Goal: Task Accomplishment & Management: Manage account settings

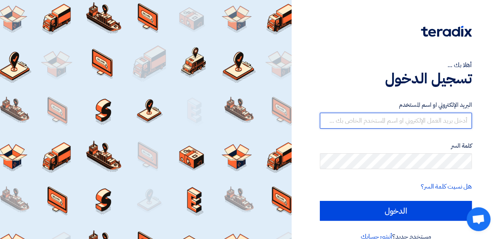
click at [447, 122] on input "text" at bounding box center [396, 121] width 152 height 16
type input "[EMAIL_ADDRESS][DOMAIN_NAME]"
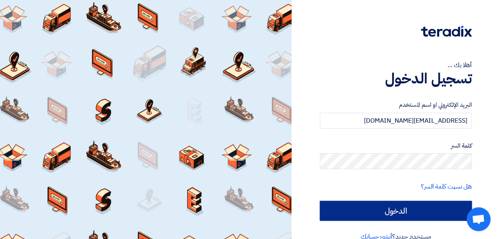
click at [380, 213] on input "الدخول" at bounding box center [396, 211] width 152 height 20
type input "Sign in"
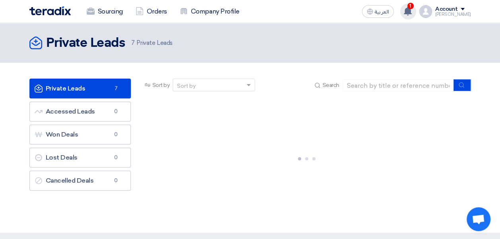
click at [411, 9] on use at bounding box center [407, 11] width 8 height 9
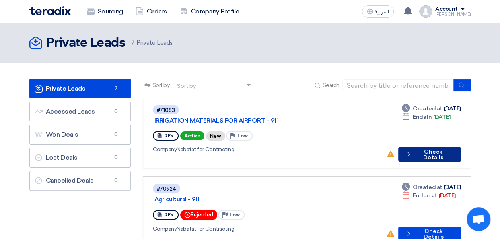
click at [410, 151] on icon "Check details" at bounding box center [408, 155] width 7 height 8
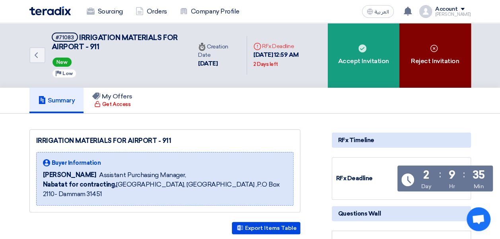
drag, startPoint x: 431, startPoint y: 54, endPoint x: 432, endPoint y: 62, distance: 7.6
click at [432, 62] on div "Reject Invitation" at bounding box center [435, 55] width 72 height 65
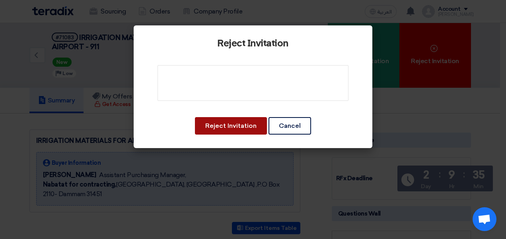
click at [237, 134] on button "Reject Invitation" at bounding box center [231, 125] width 72 height 17
click at [238, 128] on button "Reject Invitation" at bounding box center [231, 125] width 72 height 17
